Goal: Information Seeking & Learning: Learn about a topic

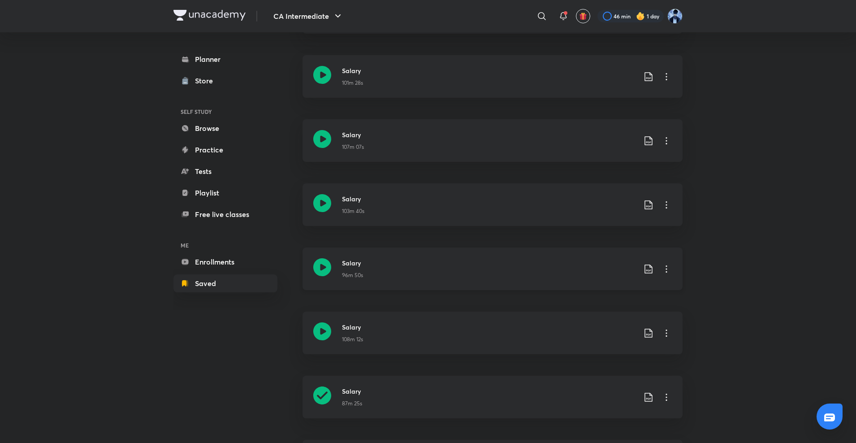
click at [321, 262] on icon at bounding box center [322, 267] width 18 height 18
